Goal: Transaction & Acquisition: Purchase product/service

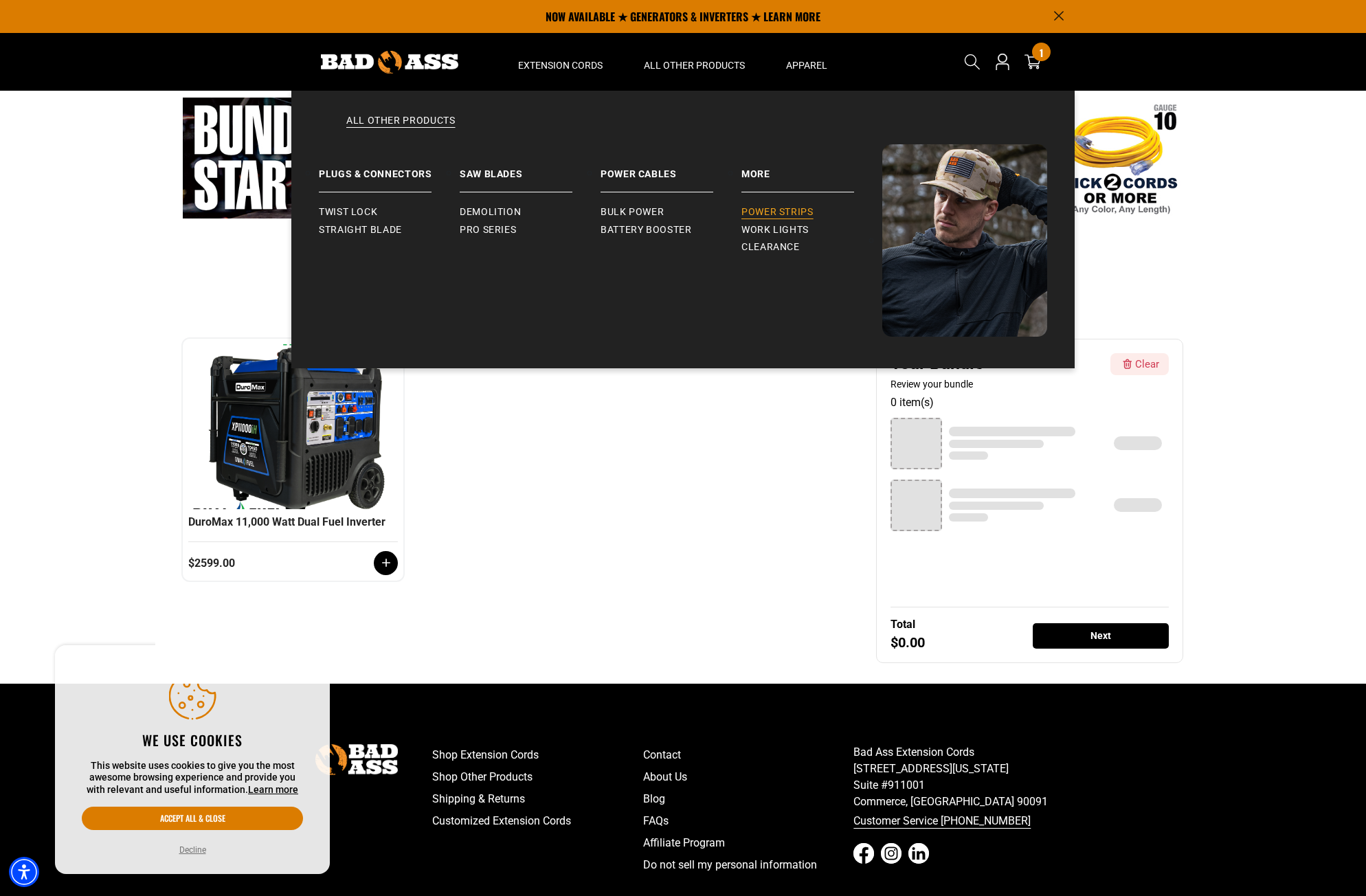
click at [774, 210] on span "Power Strips" at bounding box center [778, 212] width 72 height 12
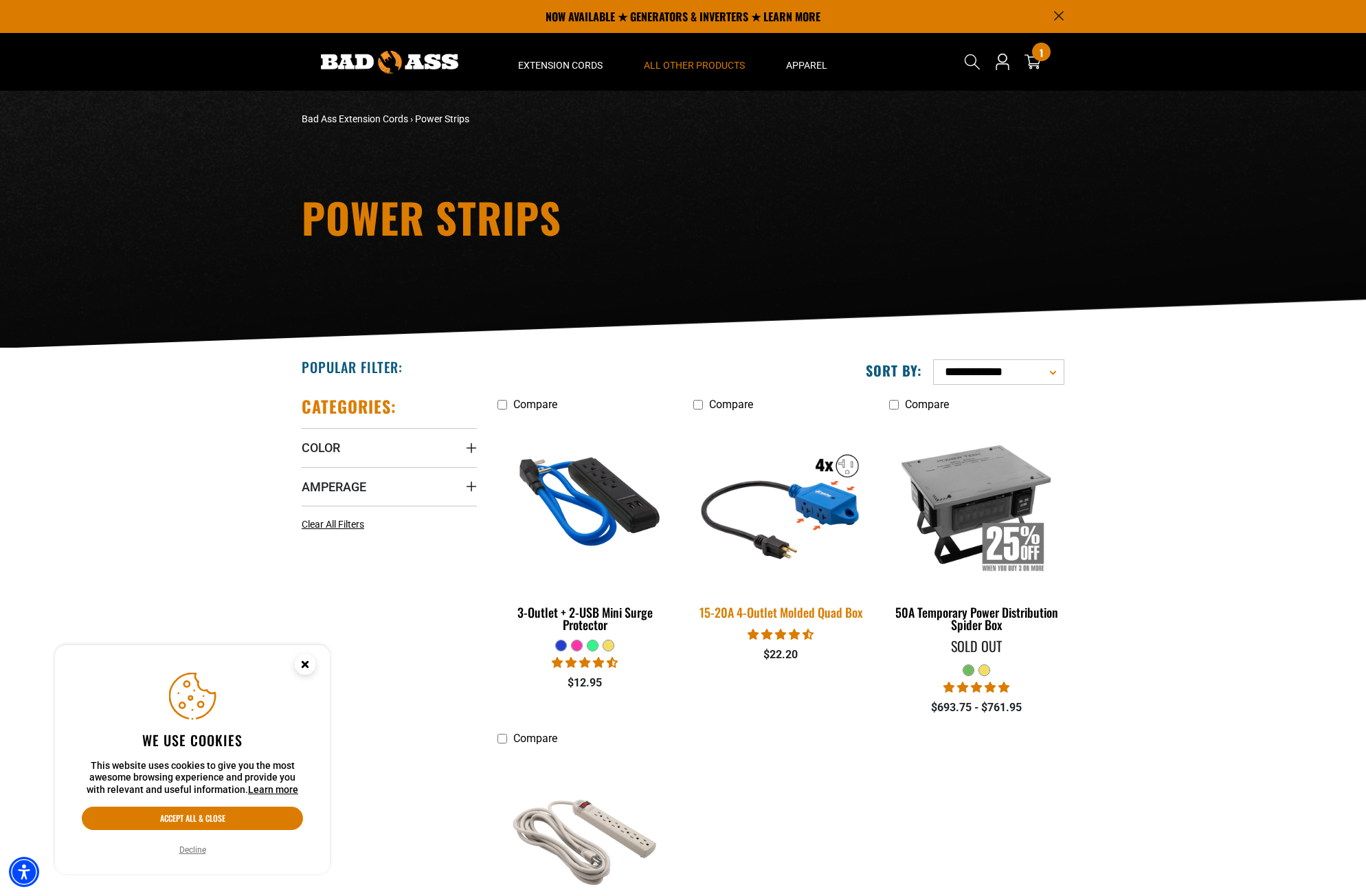
click at [806, 490] on img at bounding box center [781, 504] width 193 height 176
